Goal: Use online tool/utility

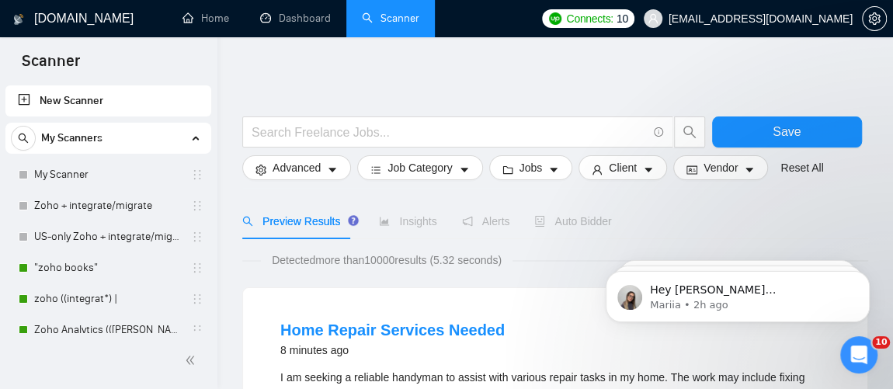
scroll to position [99, 0]
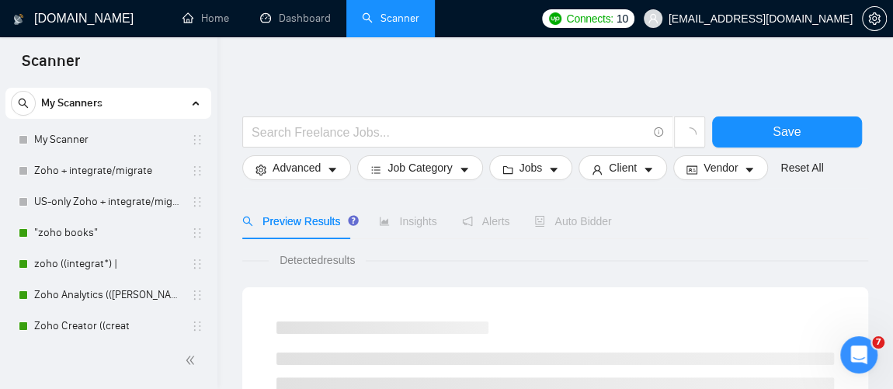
scroll to position [75, 0]
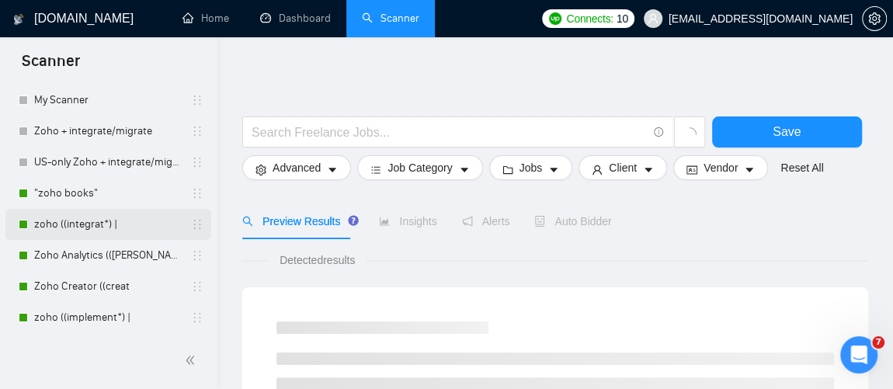
click at [92, 223] on link "zoho ((integrat*) |" at bounding box center [108, 224] width 148 height 31
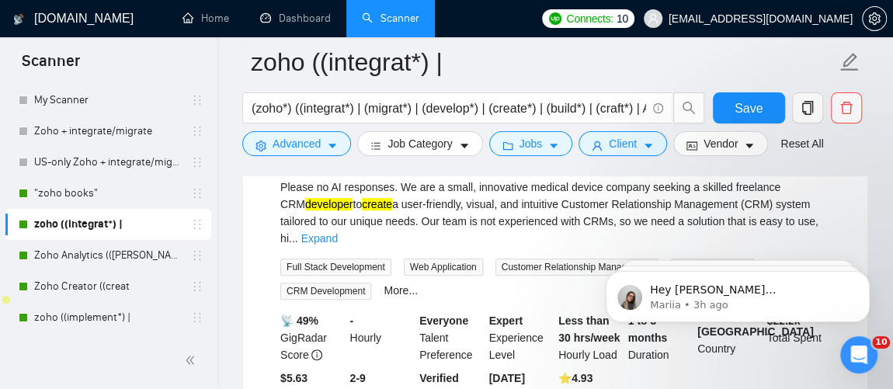
scroll to position [148, 0]
